Goal: Information Seeking & Learning: Learn about a topic

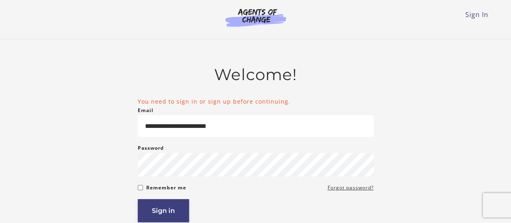
click at [159, 206] on button "Sign in" at bounding box center [163, 210] width 51 height 23
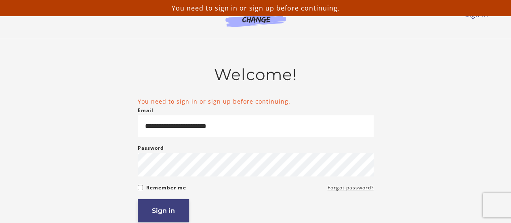
click at [159, 206] on button "Sign in" at bounding box center [163, 210] width 51 height 23
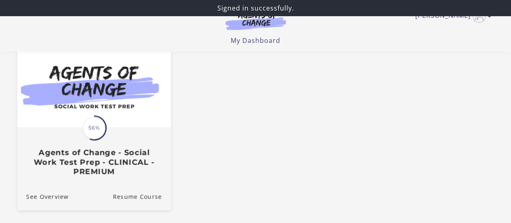
scroll to position [81, 0]
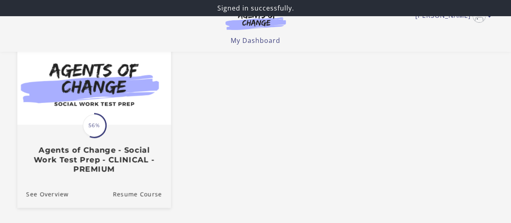
click at [99, 138] on div "Translation missing: en.liquid.partials.dashboard_course_card.progress_descript…" at bounding box center [94, 125] width 25 height 25
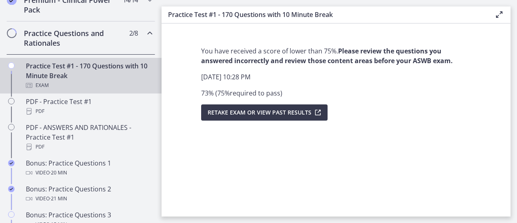
scroll to position [404, 0]
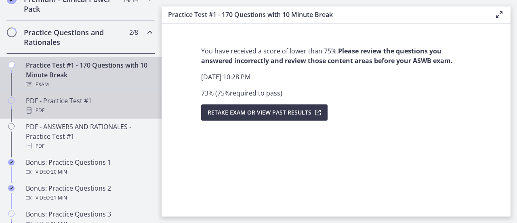
click at [117, 115] on div "PDF" at bounding box center [89, 110] width 126 height 10
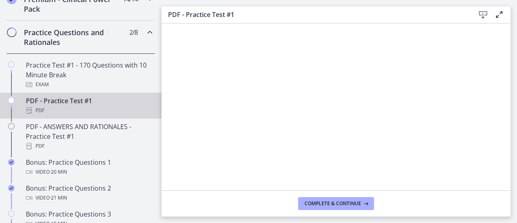
click at [482, 16] on icon at bounding box center [483, 15] width 10 height 10
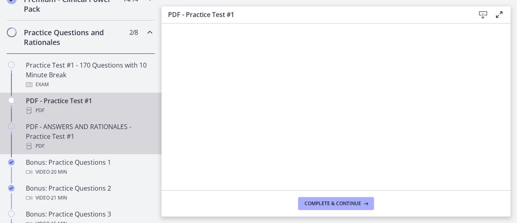
click at [101, 139] on div "PDF - ANSWERS AND RATIONALES - Practice Test #1 PDF" at bounding box center [89, 136] width 126 height 29
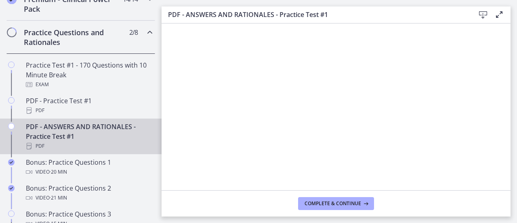
click at [484, 15] on icon at bounding box center [483, 15] width 10 height 10
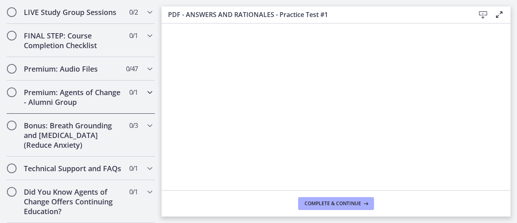
scroll to position [715, 0]
